Goal: Navigation & Orientation: Find specific page/section

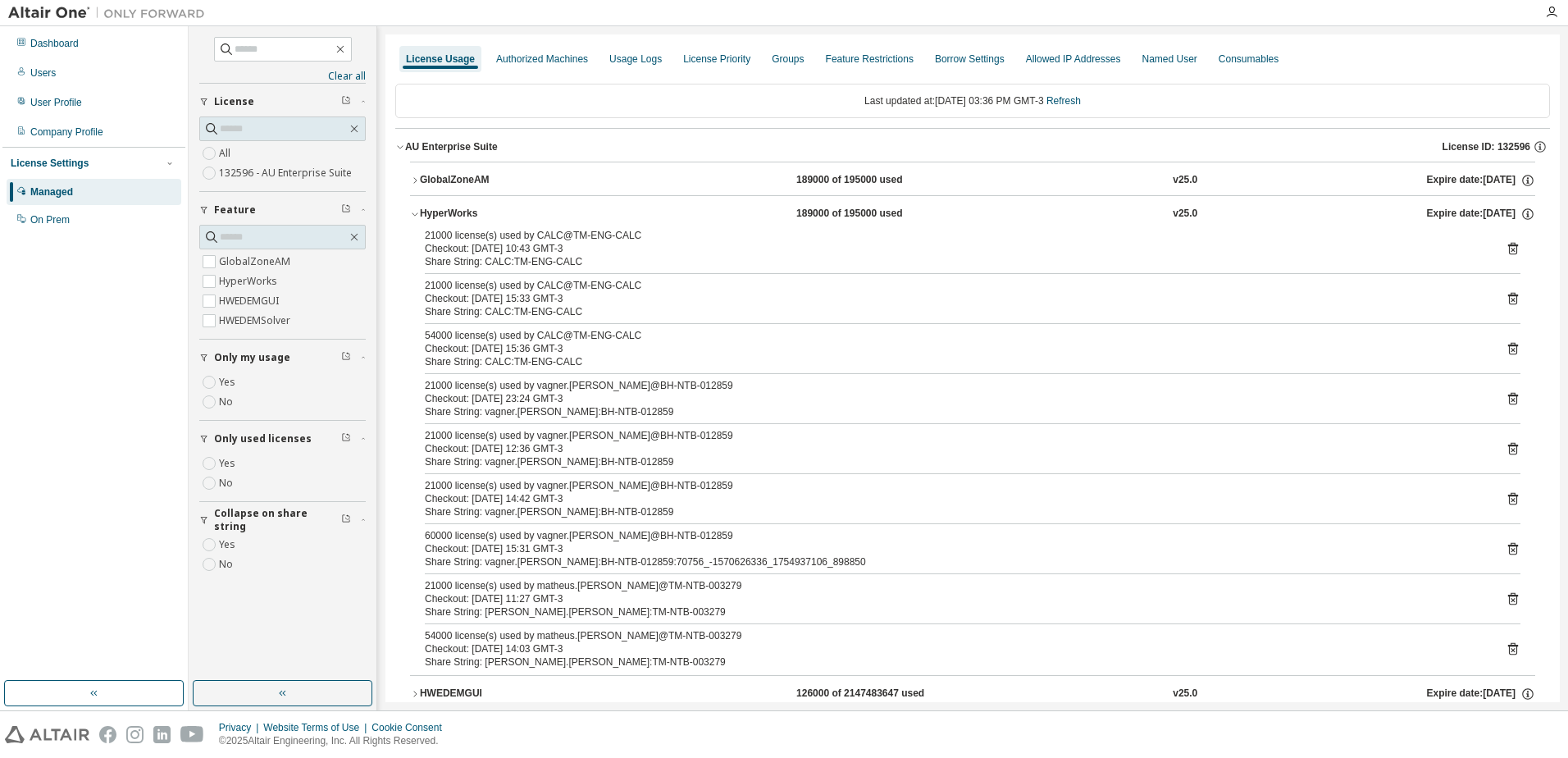
scroll to position [67, 0]
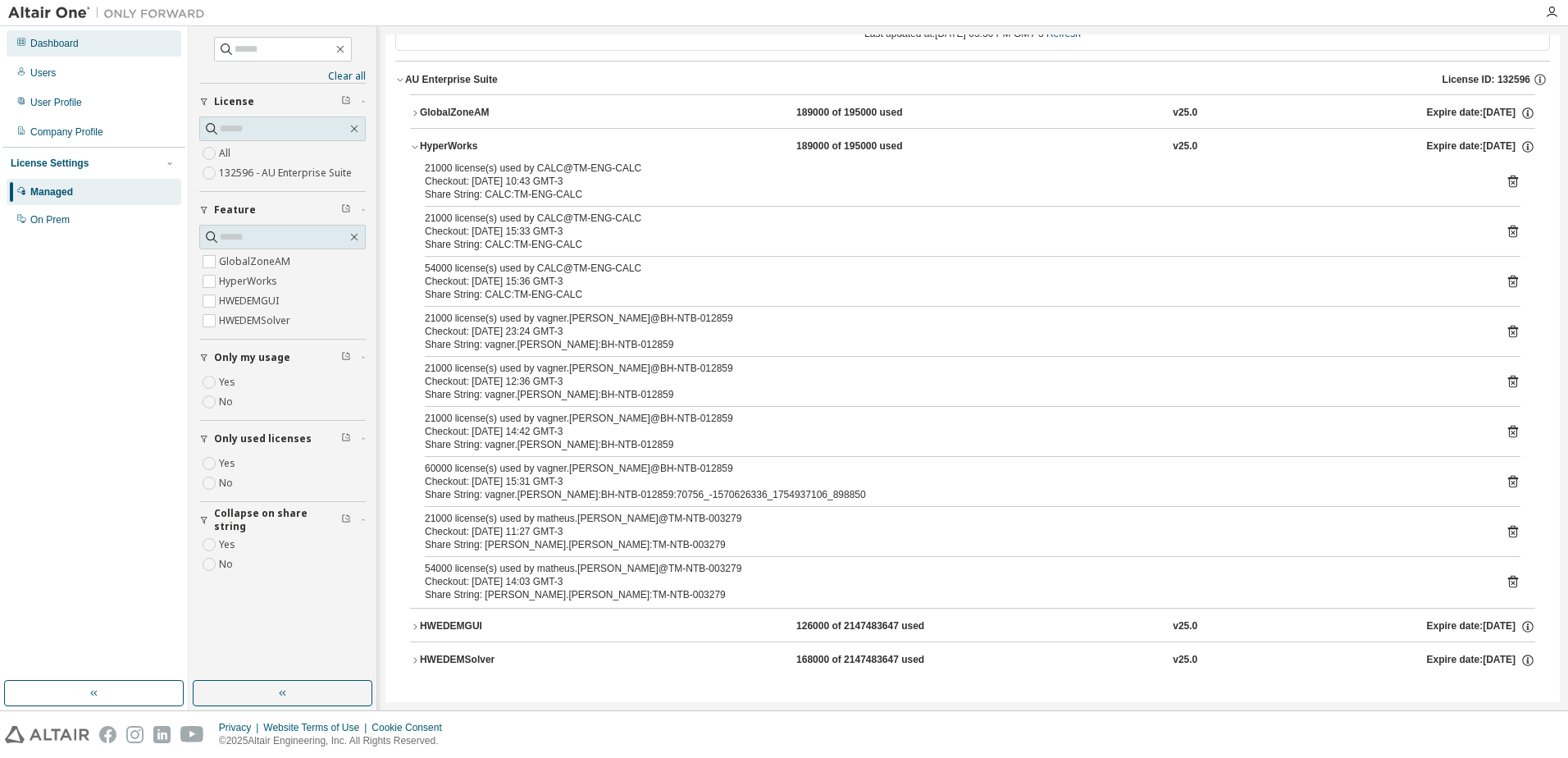
click at [78, 38] on div "Dashboard" at bounding box center [55, 43] width 49 height 13
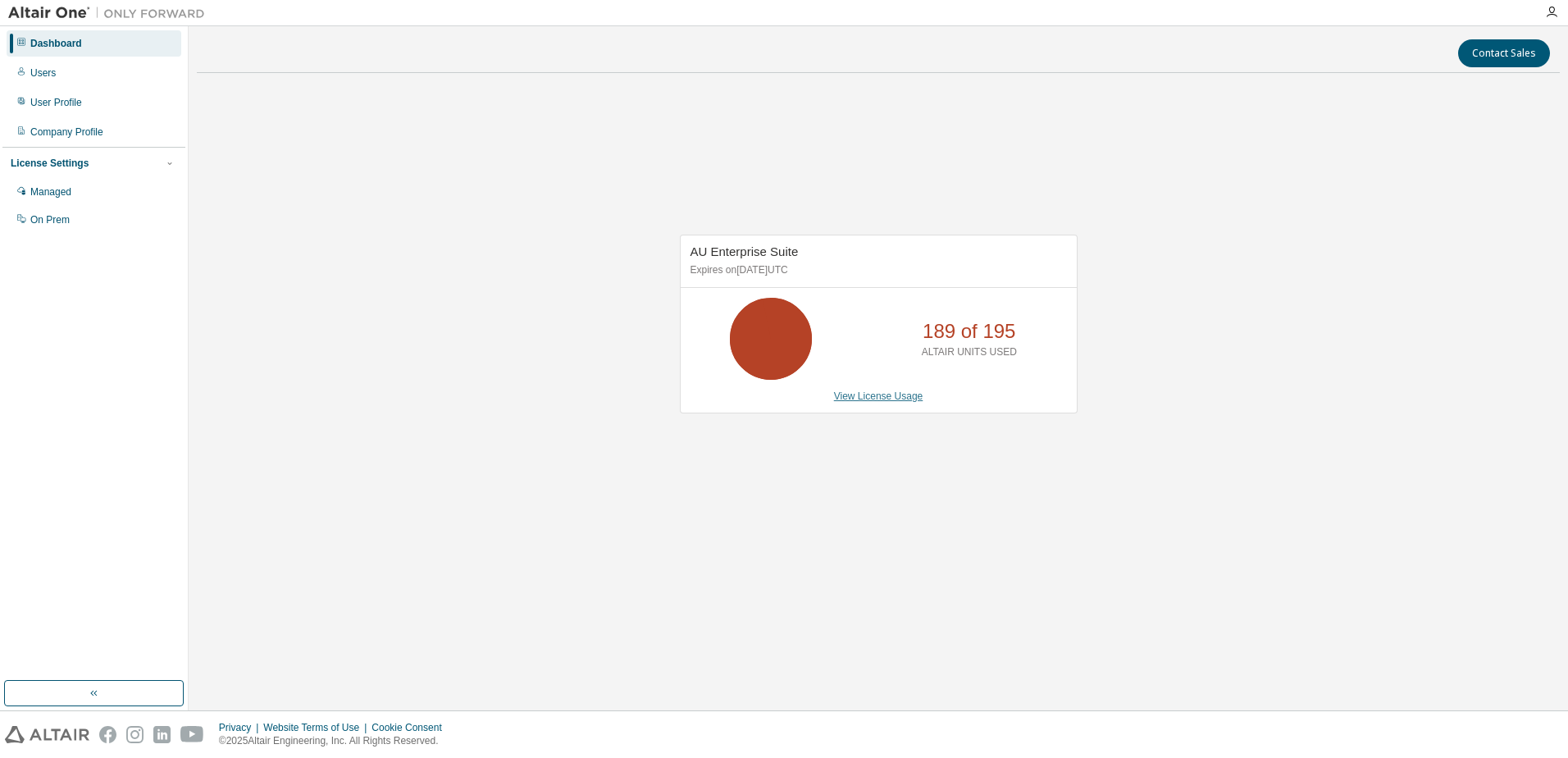
click at [873, 392] on link "View License Usage" at bounding box center [878, 396] width 90 height 11
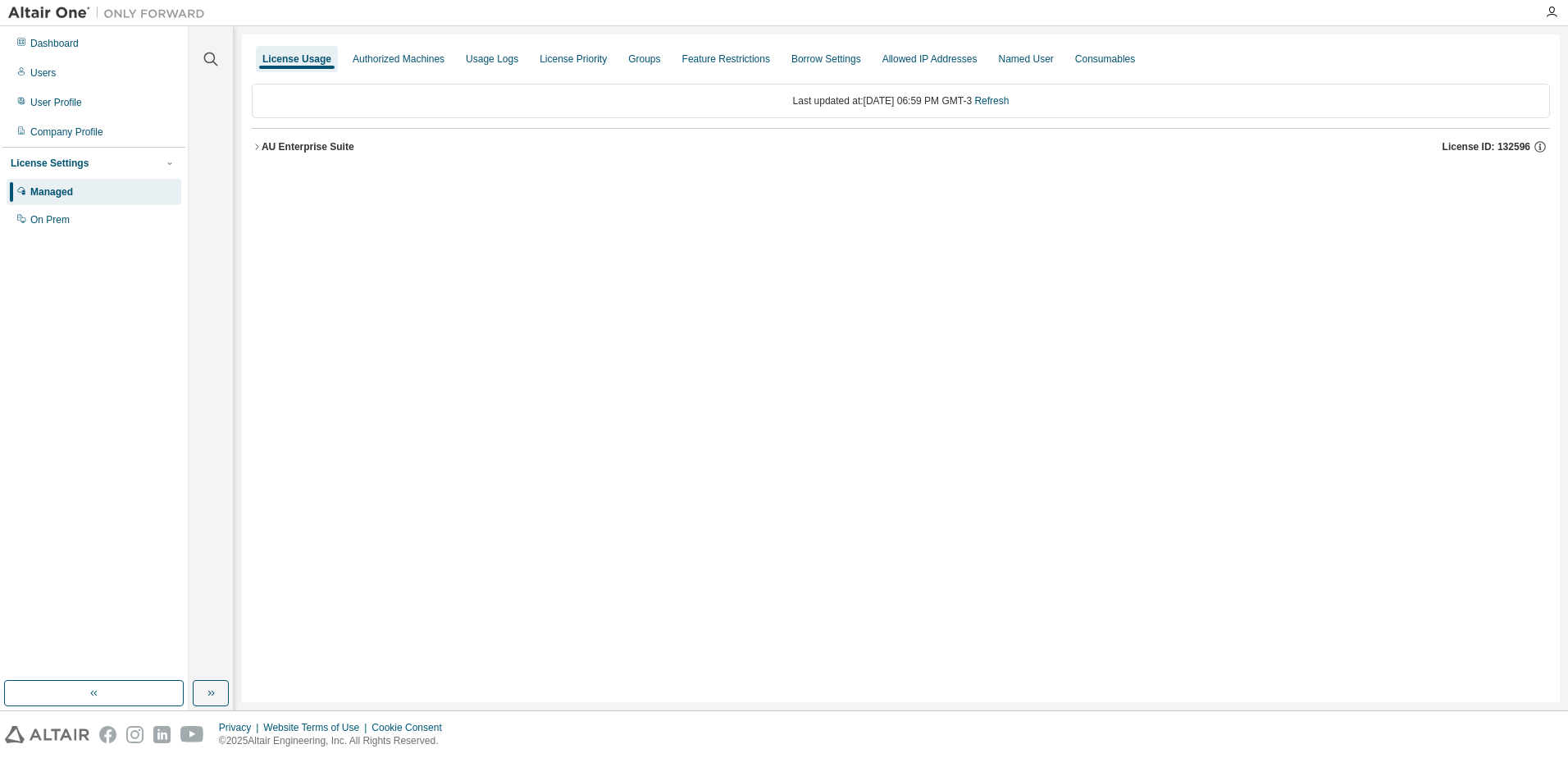
click at [255, 147] on icon "button" at bounding box center [257, 147] width 10 height 10
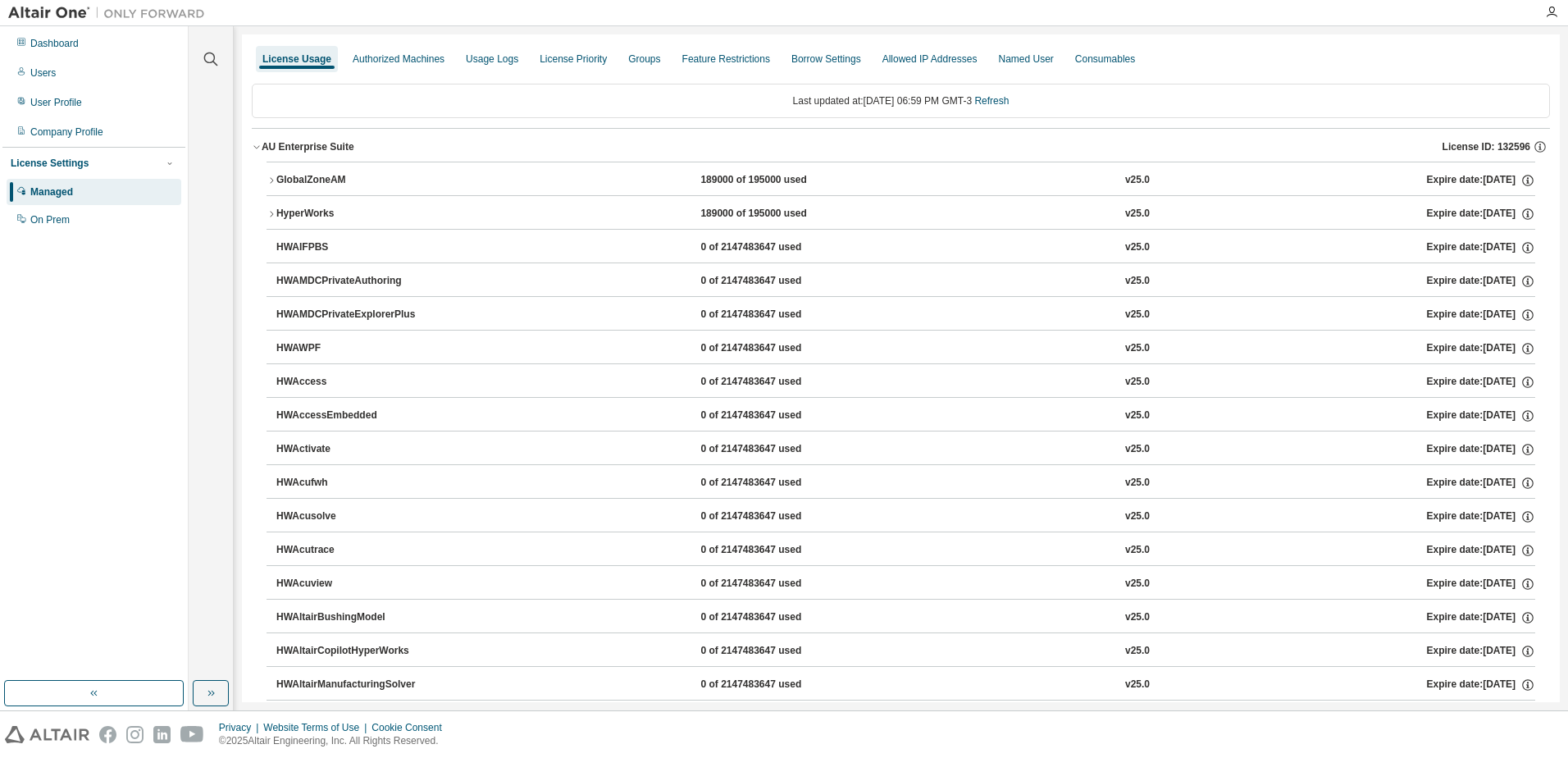
click at [280, 211] on div "HyperWorks" at bounding box center [350, 213] width 148 height 14
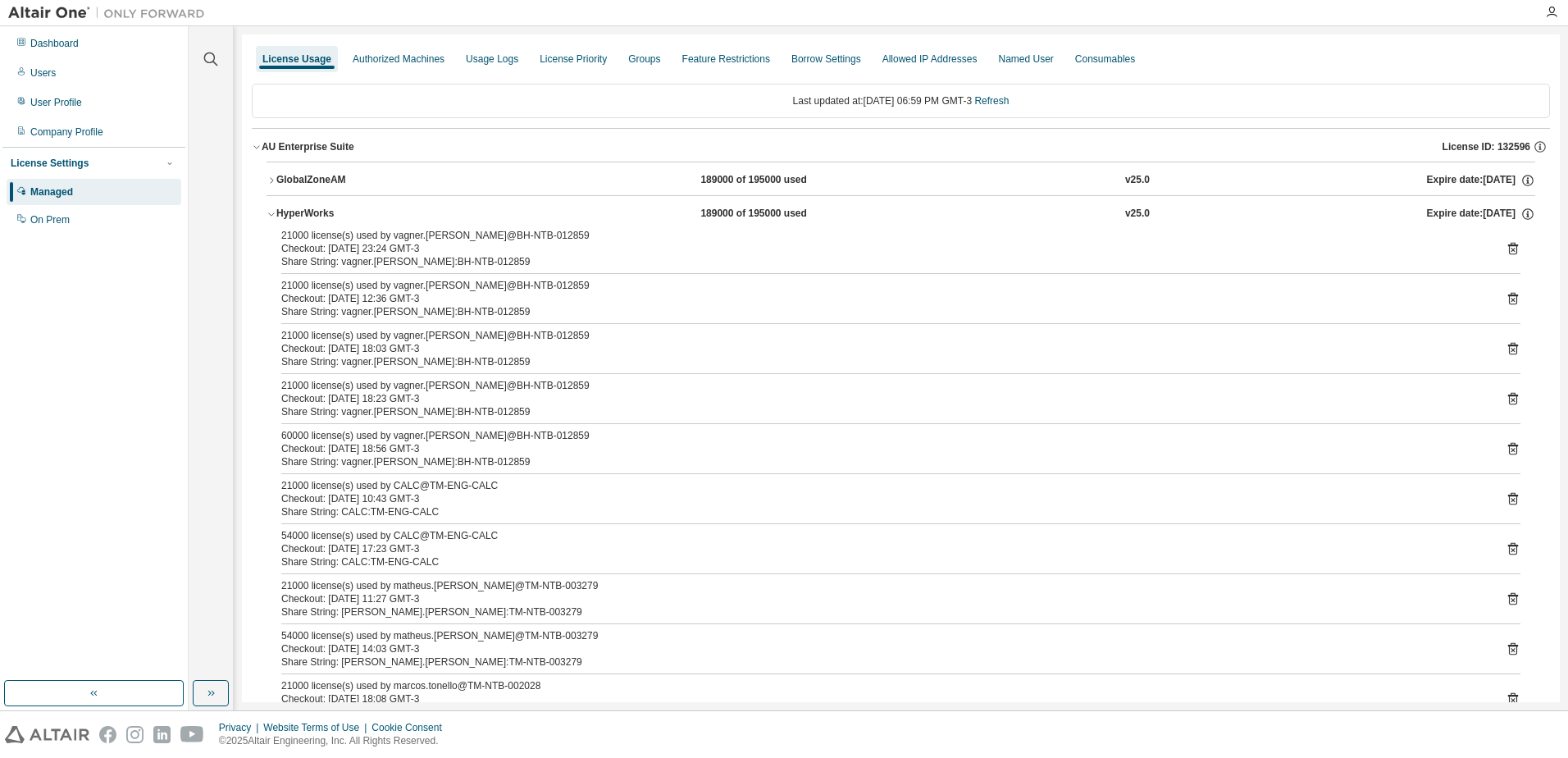
click at [272, 208] on button "HyperWorks 189000 of 195000 used v25.0 Expire date: [DATE]" at bounding box center [901, 214] width 1269 height 36
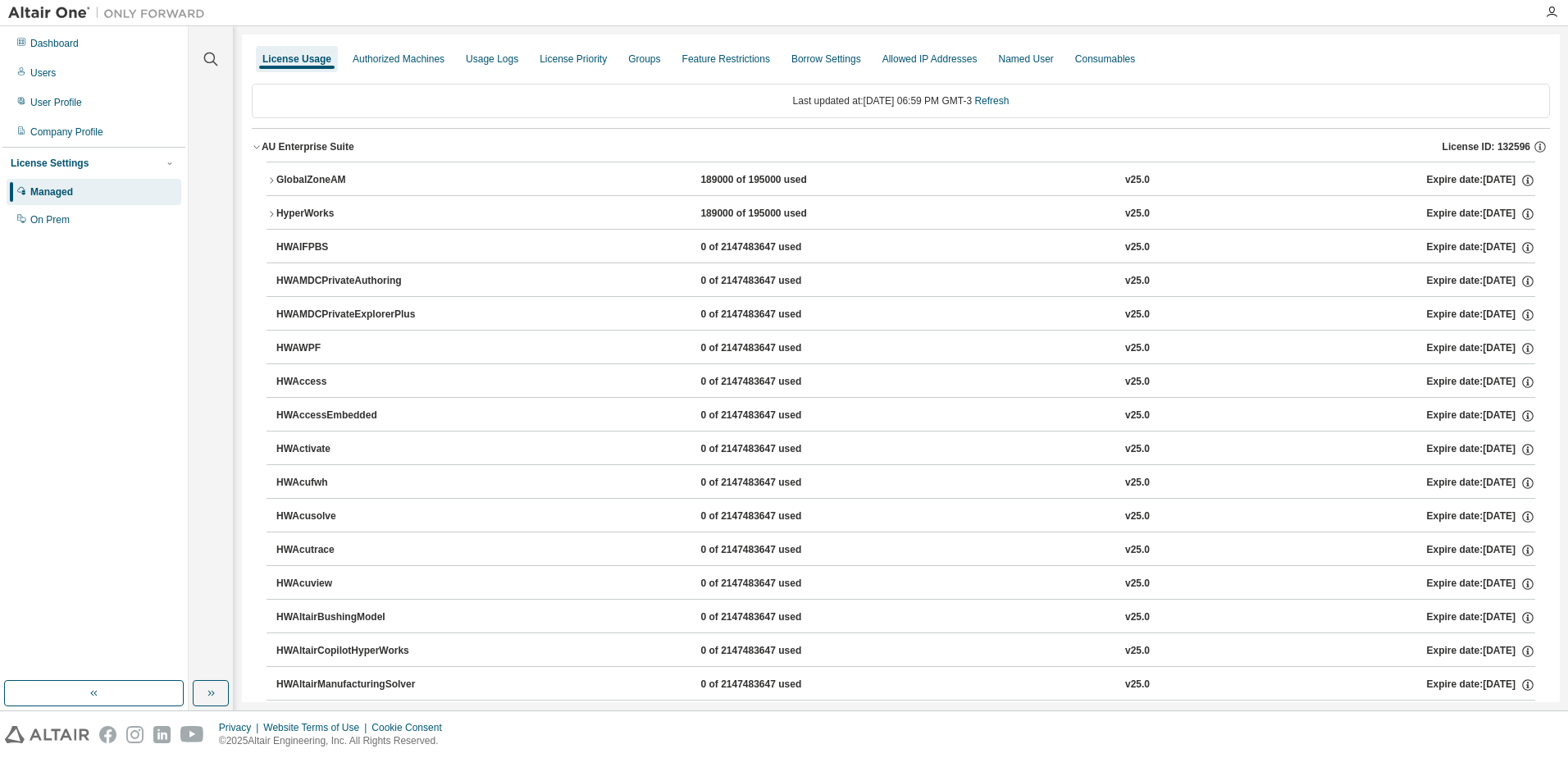
click at [32, 12] on img at bounding box center [111, 13] width 205 height 16
click at [102, 698] on button "button" at bounding box center [94, 692] width 180 height 26
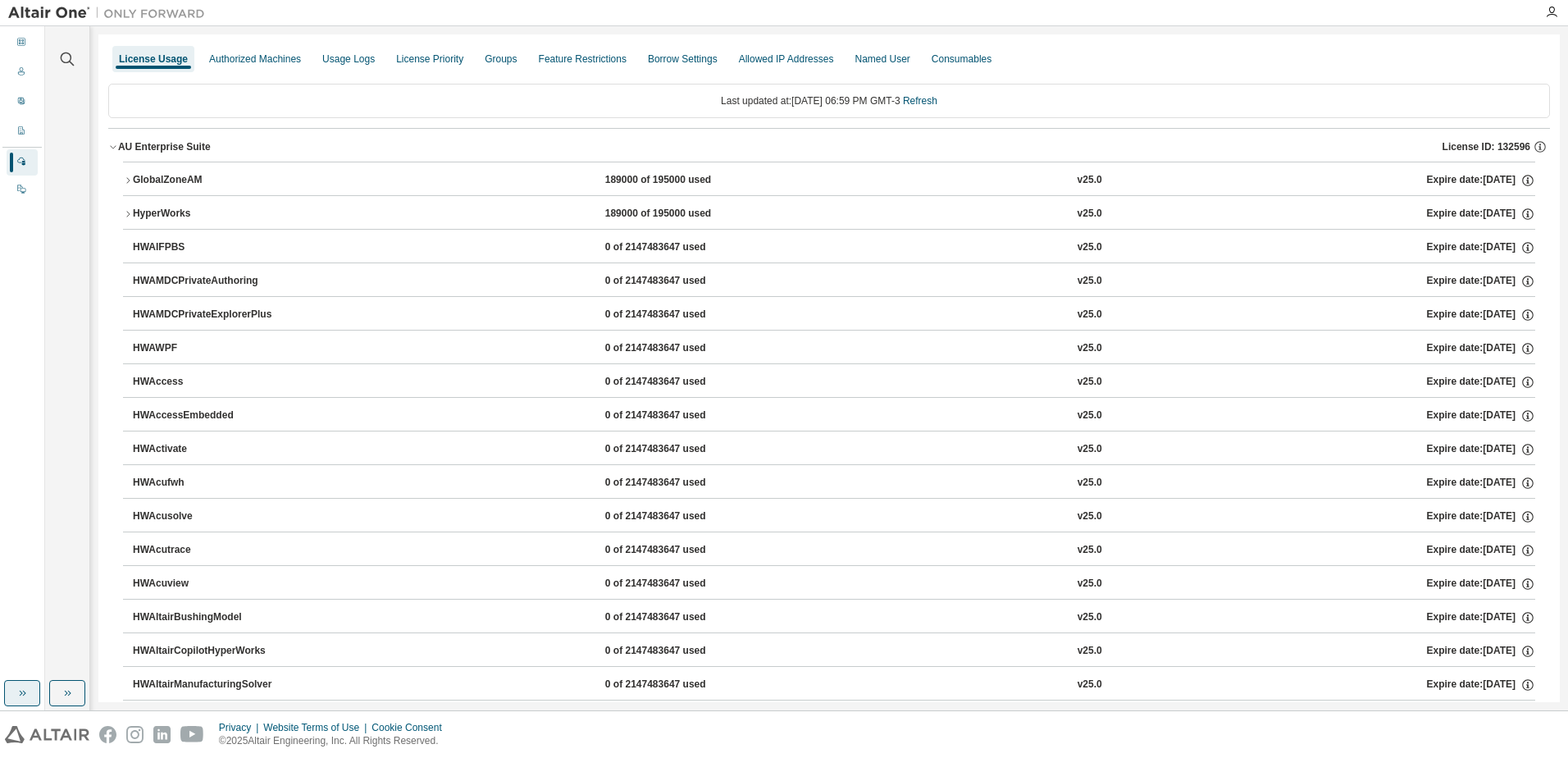
click at [26, 695] on icon "button" at bounding box center [21, 692] width 13 height 13
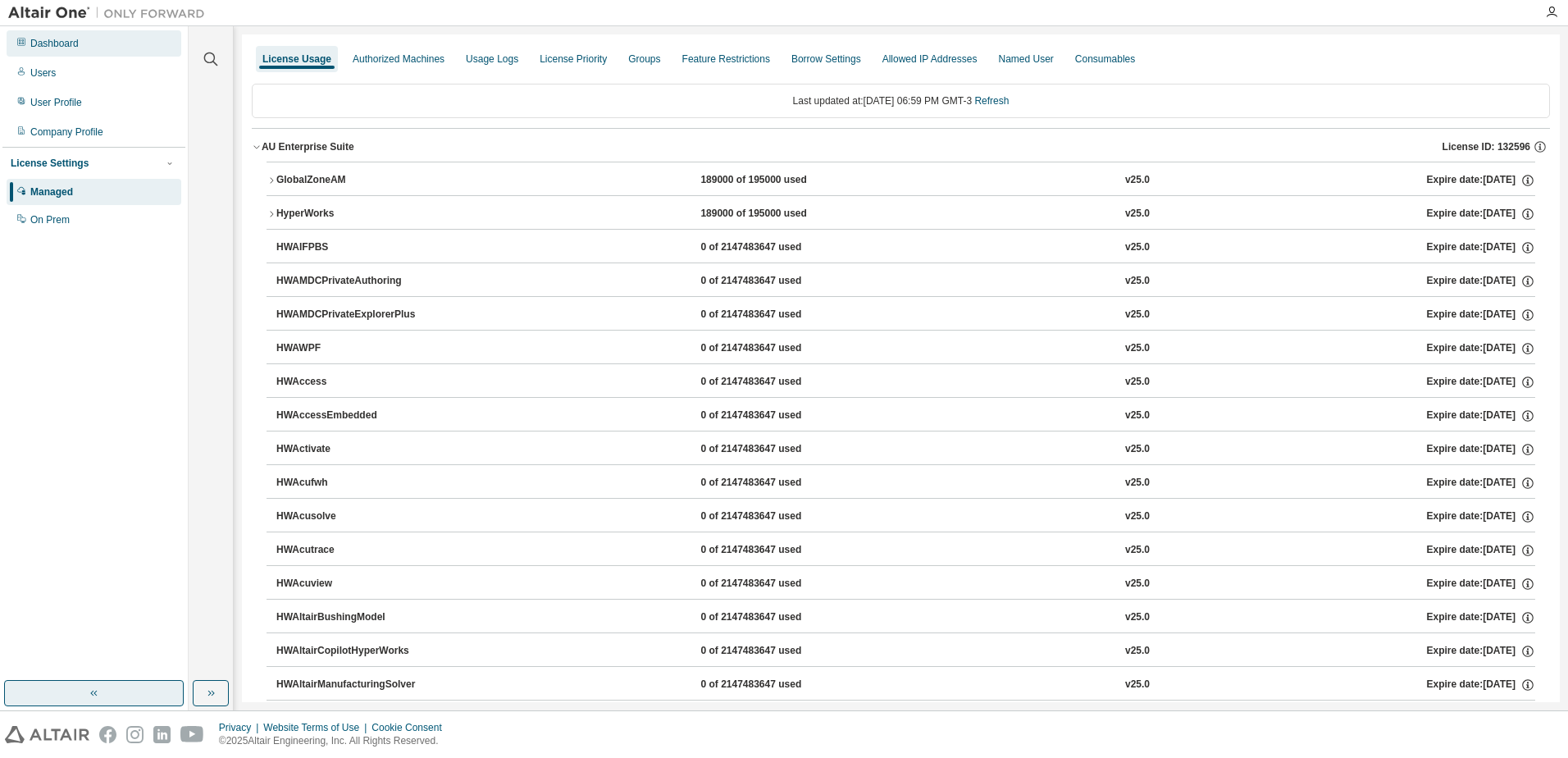
click at [39, 46] on div "Dashboard" at bounding box center [55, 43] width 49 height 13
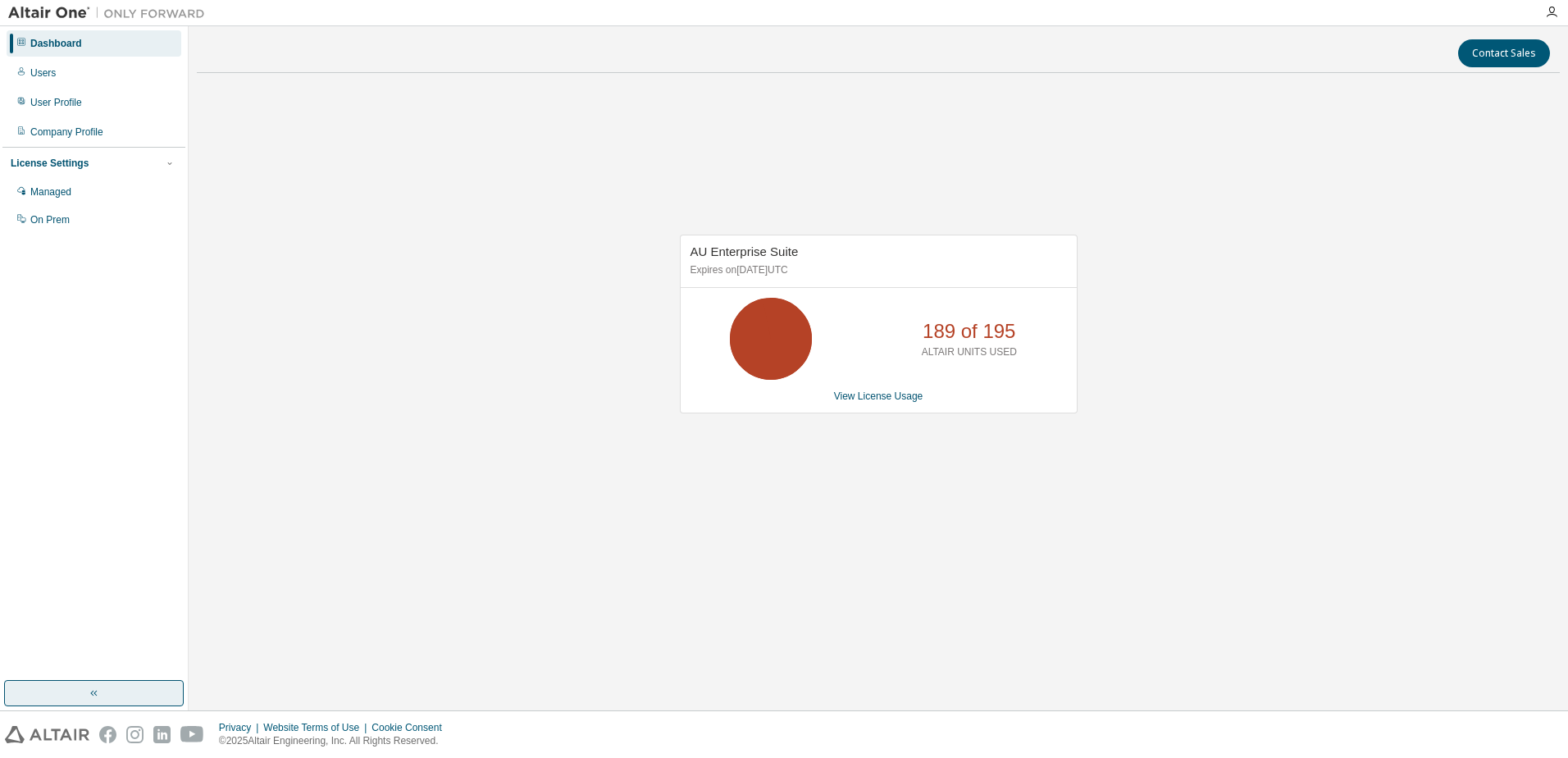
click at [151, 18] on img at bounding box center [111, 13] width 205 height 16
click at [72, 21] on div at bounding box center [107, 13] width 213 height 26
click at [103, 136] on div "Company Profile" at bounding box center [67, 131] width 73 height 13
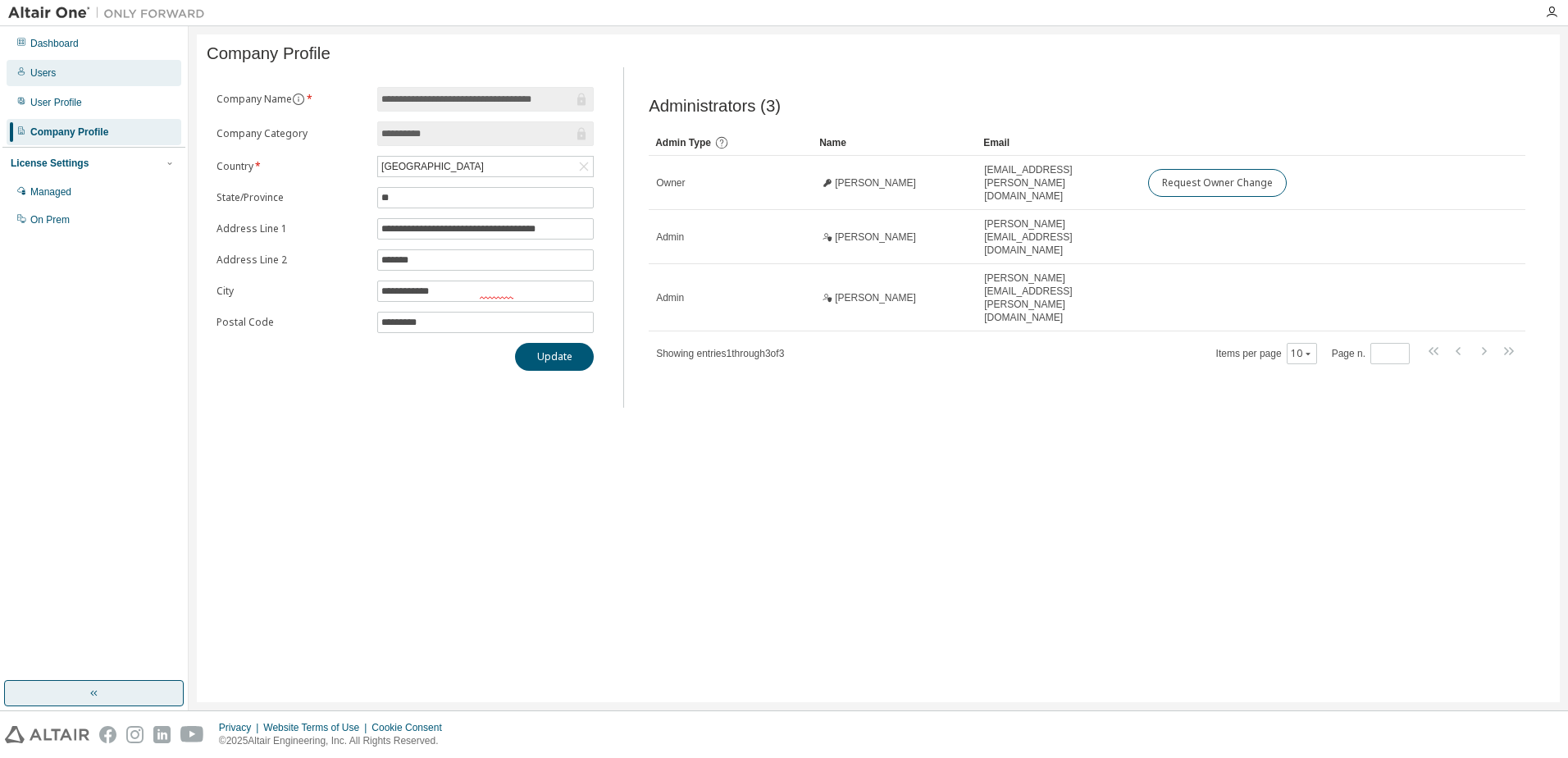
click at [70, 73] on div "Users" at bounding box center [94, 72] width 175 height 26
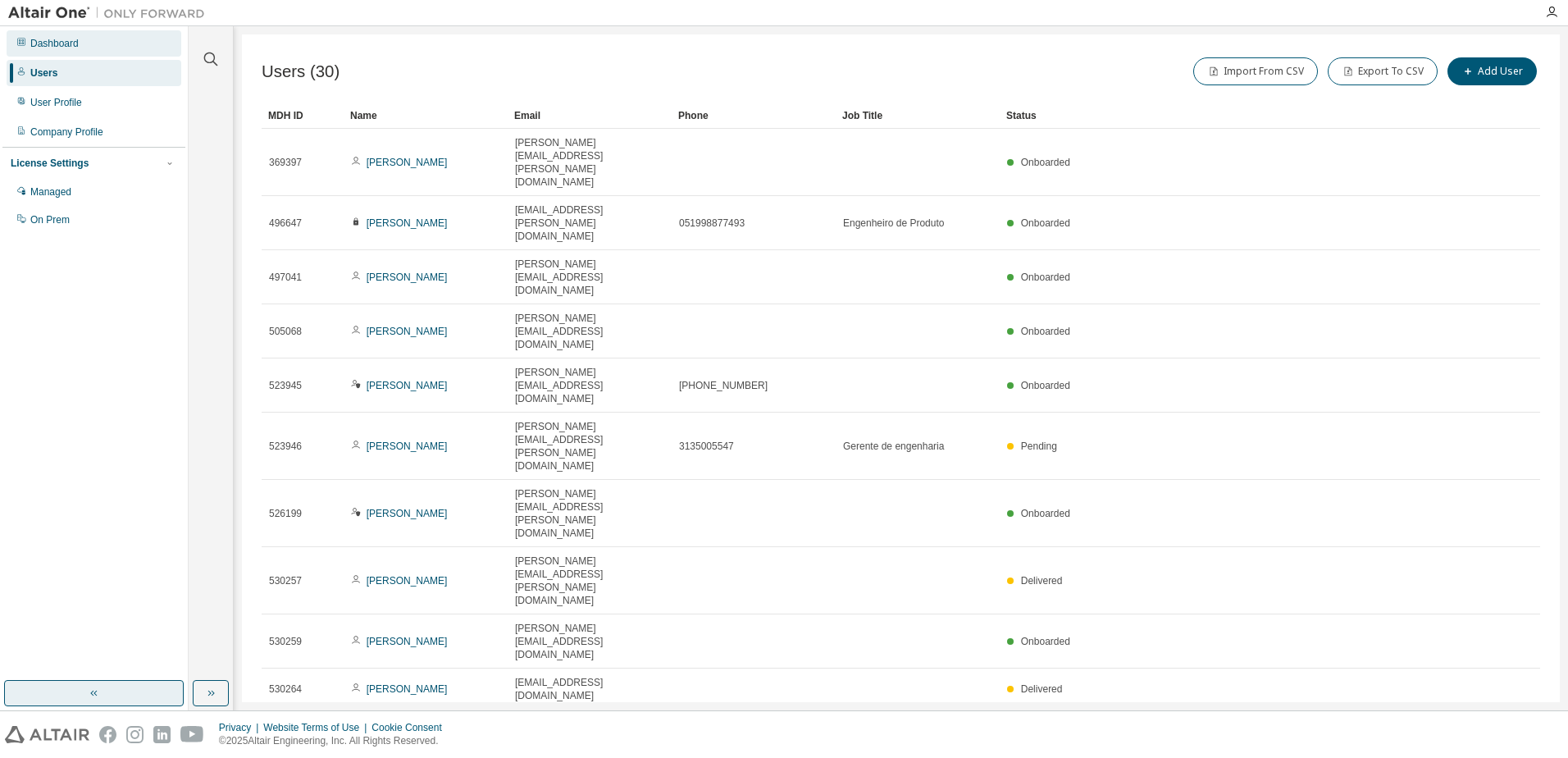
click at [90, 51] on div "Dashboard" at bounding box center [94, 43] width 175 height 26
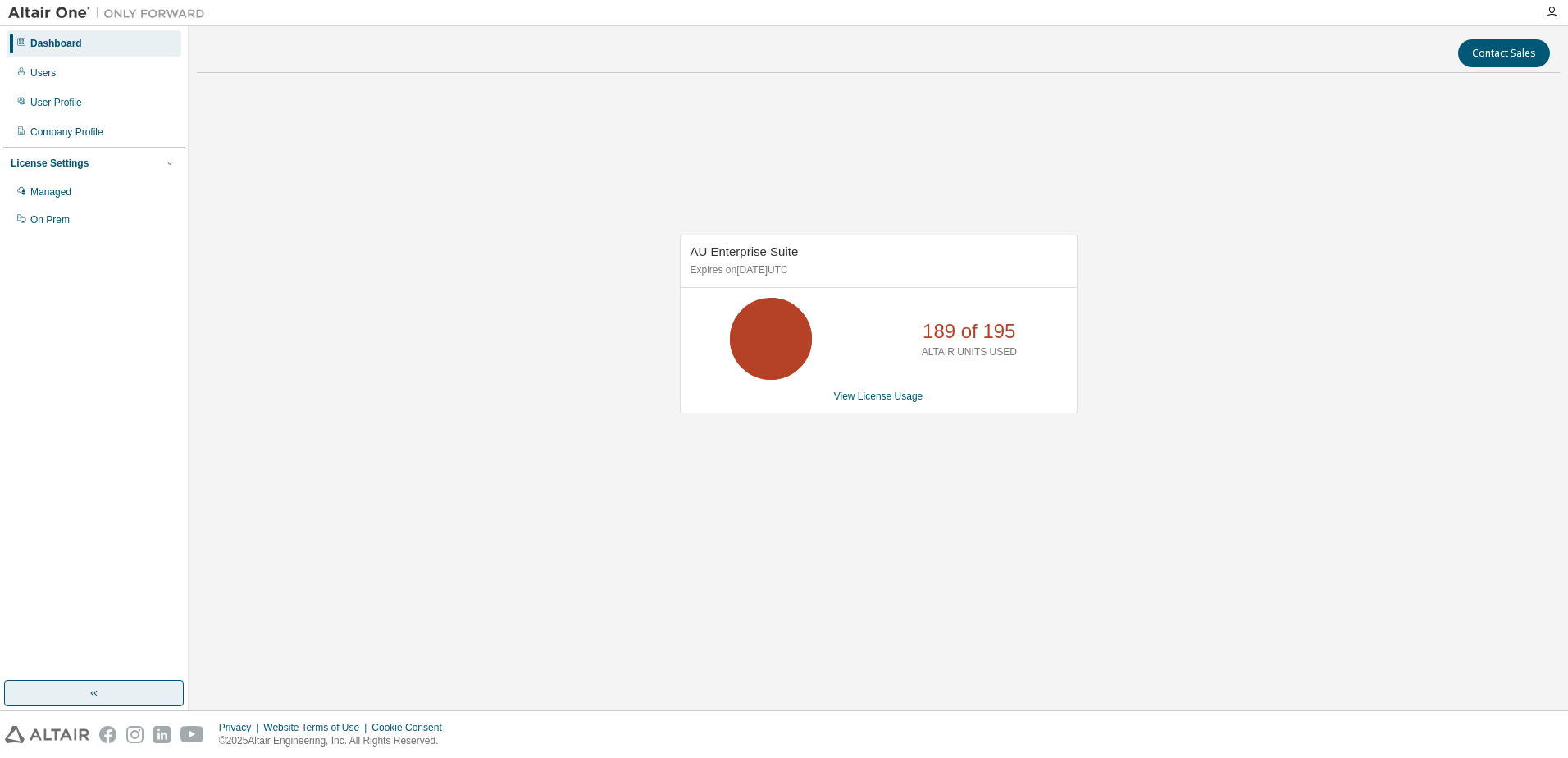
click at [69, 738] on img at bounding box center [47, 734] width 84 height 17
